Goal: Information Seeking & Learning: Find specific page/section

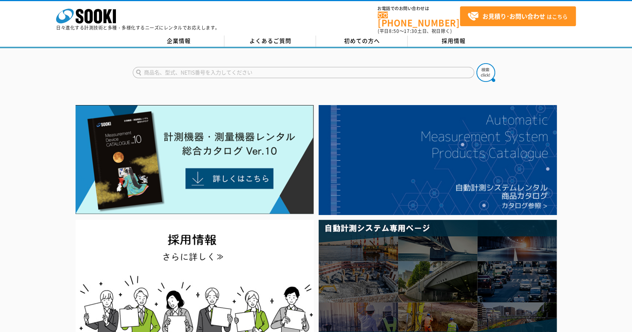
click at [254, 69] on input "text" at bounding box center [304, 72] width 342 height 11
type input "ハンディスキャナ"
click at [477, 63] on button at bounding box center [486, 72] width 19 height 19
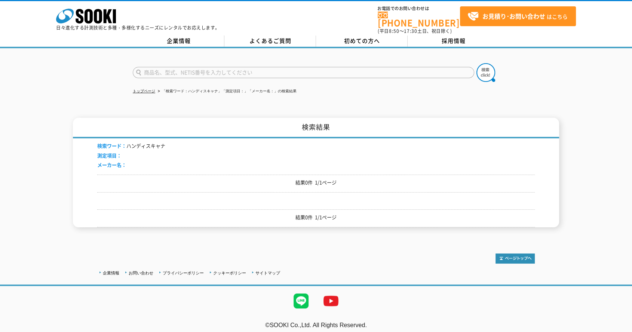
click at [177, 67] on input "text" at bounding box center [304, 72] width 342 height 11
type input "スキャナ"
click at [477, 63] on button at bounding box center [486, 72] width 19 height 19
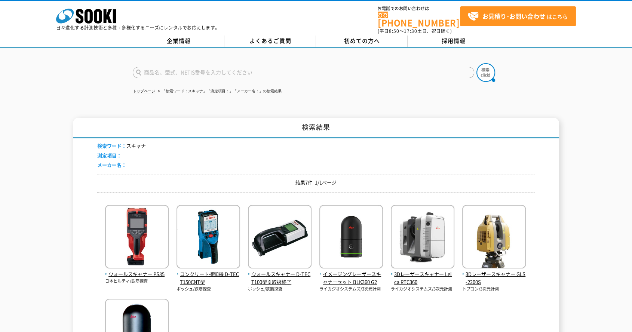
click at [177, 71] on input "text" at bounding box center [304, 72] width 342 height 11
type input "商品名、型式、NETIS番号を入力してください"
